Goal: Ask a question

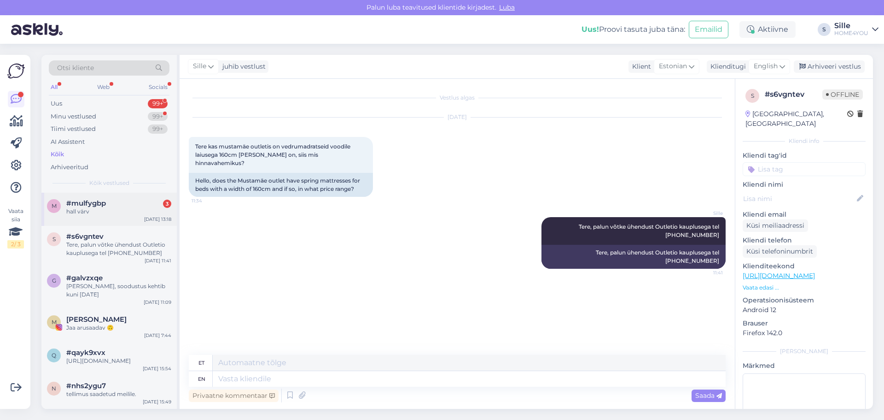
click at [138, 208] on div "hall värv" at bounding box center [118, 211] width 105 height 8
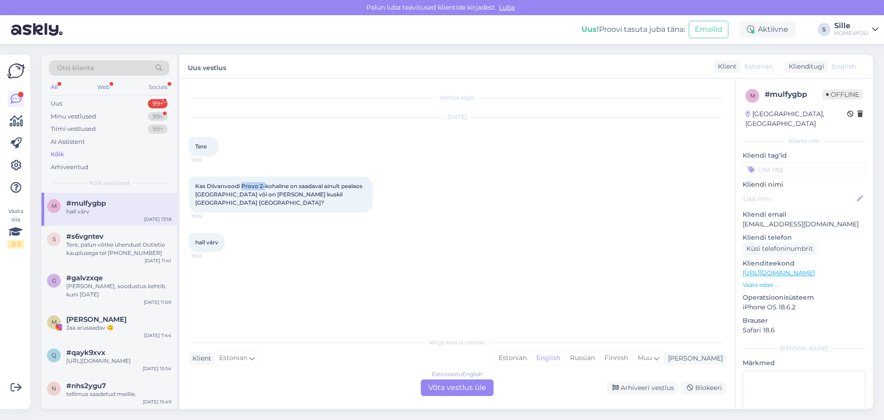
drag, startPoint x: 243, startPoint y: 185, endPoint x: 263, endPoint y: 185, distance: 20.3
click at [263, 185] on span "Kas Diivanvoodi Provo 2-kohaline on saadaval ainult pealaos [GEOGRAPHIC_DATA] v…" at bounding box center [279, 193] width 169 height 23
copy span "Provo 2-"
click at [453, 389] on div "Estonian to English Võta vestlus üle" at bounding box center [457, 387] width 73 height 17
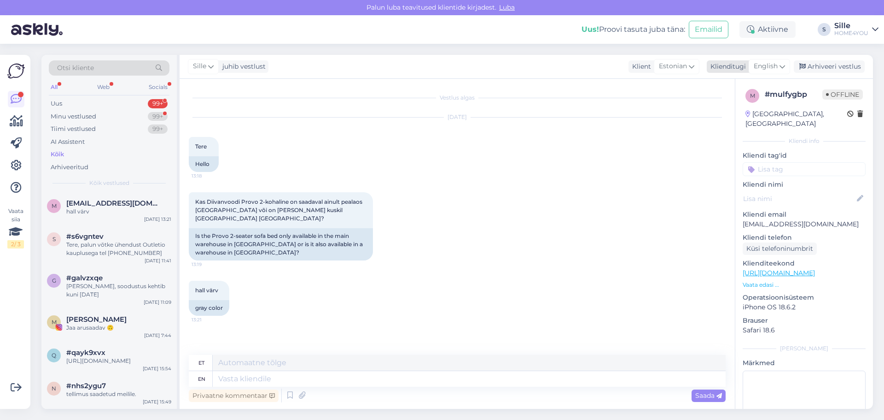
click at [760, 62] on span "English" at bounding box center [766, 66] width 24 height 10
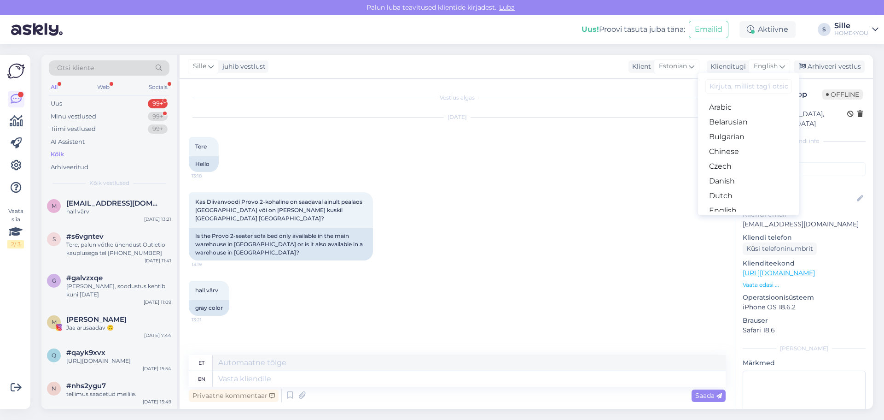
click at [729, 218] on link "Estonian" at bounding box center [748, 225] width 101 height 15
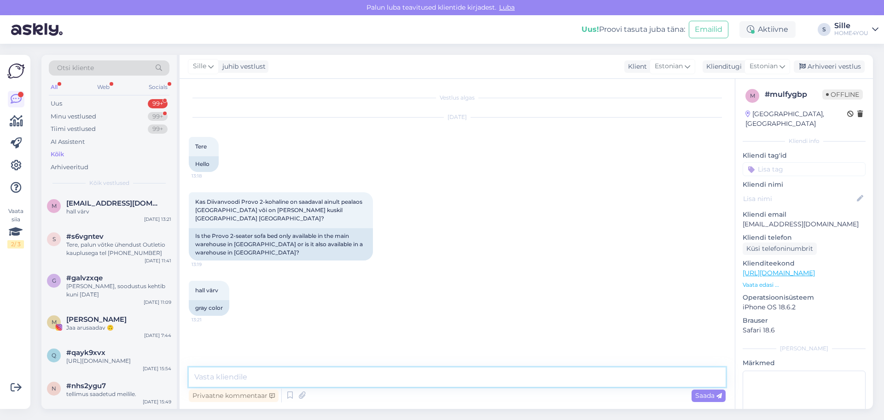
click at [467, 380] on textarea at bounding box center [457, 376] width 537 height 19
type textarea "Tere Provo- 2 kohaline hall olemas [GEOGRAPHIC_DATA] kaupluses."
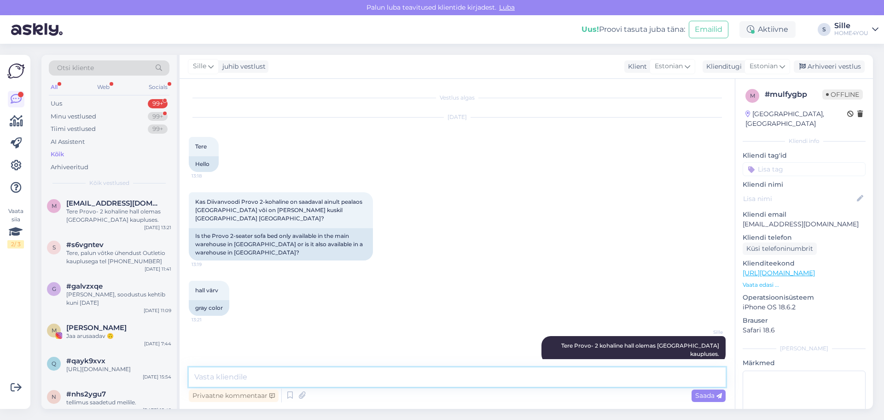
scroll to position [6, 0]
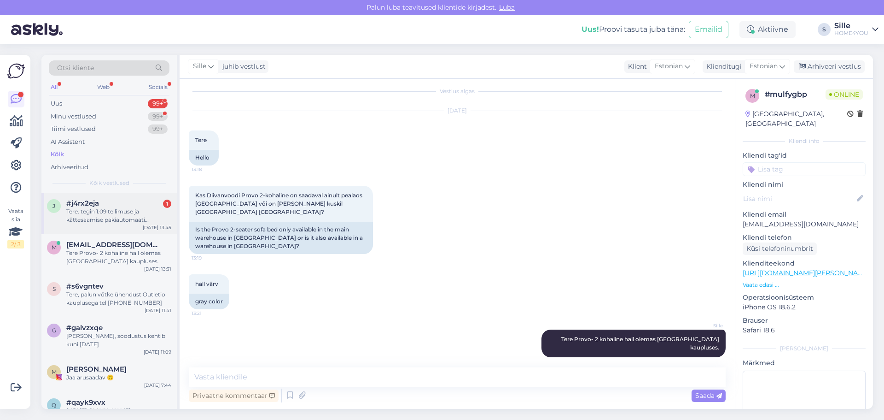
click at [89, 219] on div "Tere. tegin 1.09 tellimuse ja kättesaamise pakiautomaati [GEOGRAPHIC_DATA] Lasn…" at bounding box center [118, 215] width 105 height 17
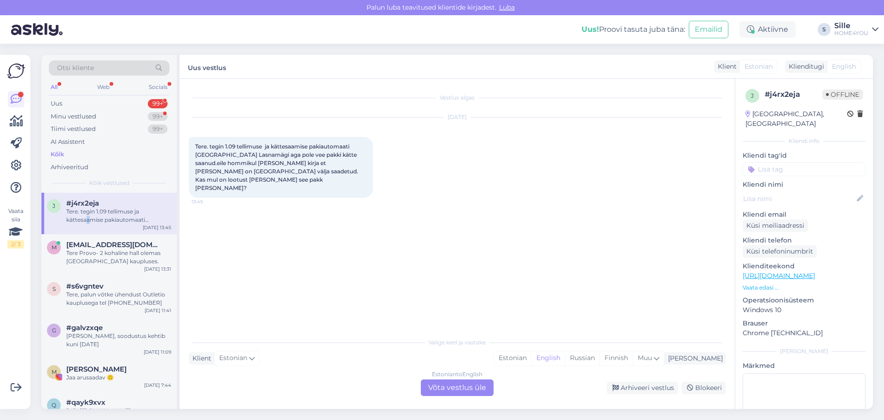
scroll to position [0, 0]
